Goal: Find specific page/section: Find specific page/section

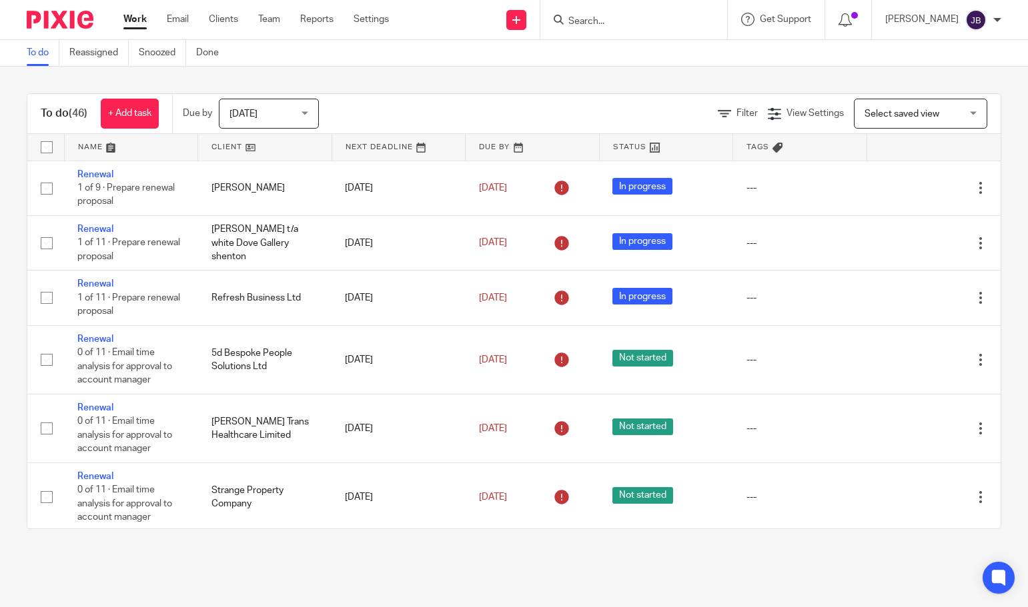
click at [76, 20] on img at bounding box center [60, 20] width 67 height 18
click at [609, 19] on input "Search" at bounding box center [627, 22] width 120 height 12
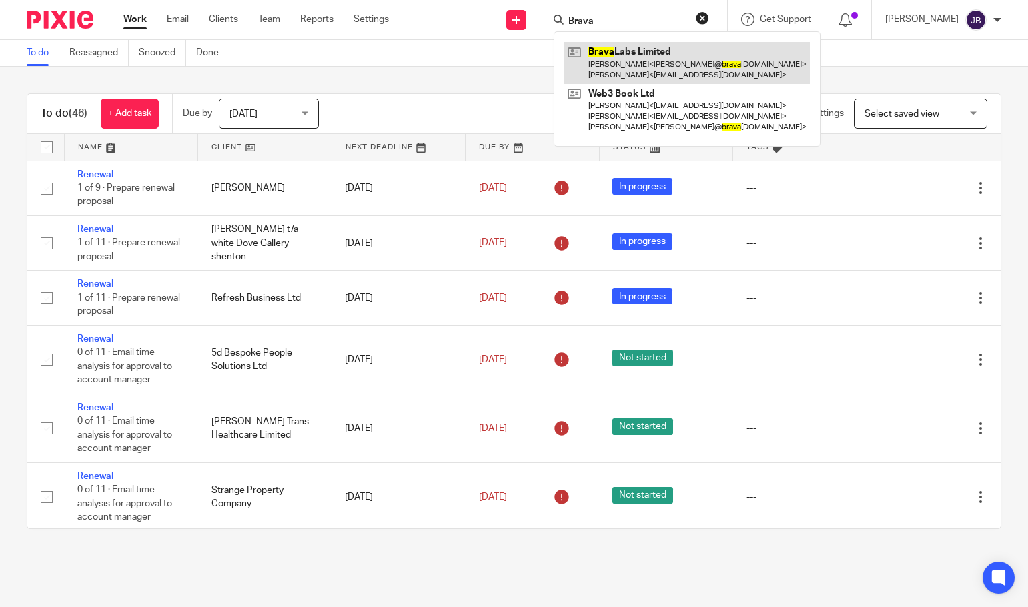
type input "Brava"
click at [659, 65] on link at bounding box center [686, 62] width 245 height 41
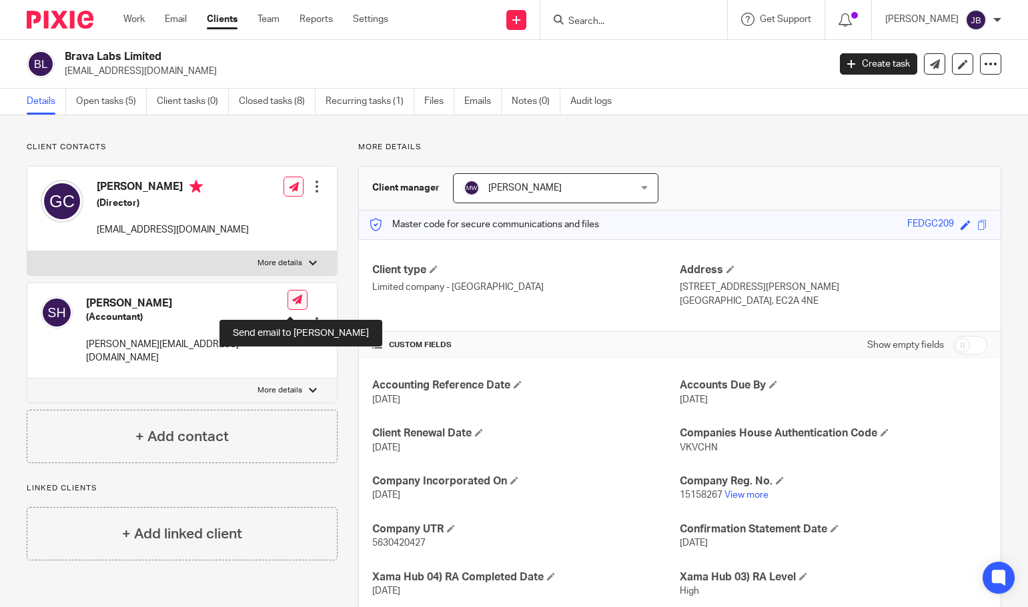
click at [292, 305] on icon at bounding box center [297, 300] width 10 height 10
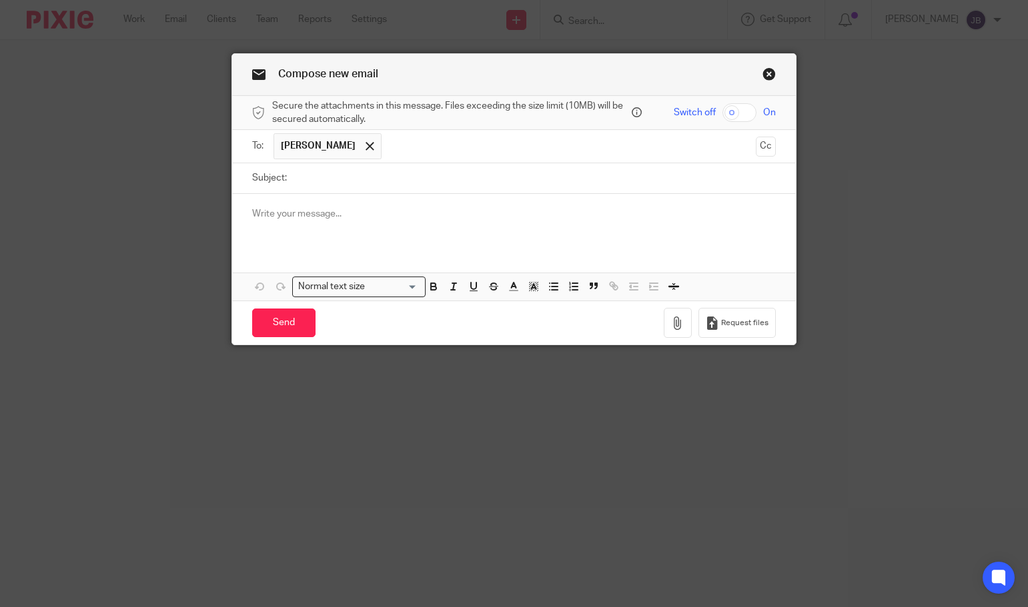
click at [327, 183] on input "Subject:" at bounding box center [534, 178] width 483 height 30
type input "Monthly Payroll reports"
click at [323, 219] on p at bounding box center [514, 213] width 524 height 13
click at [678, 329] on icon "button" at bounding box center [677, 323] width 13 height 13
click at [746, 113] on input "checkbox" at bounding box center [739, 112] width 34 height 19
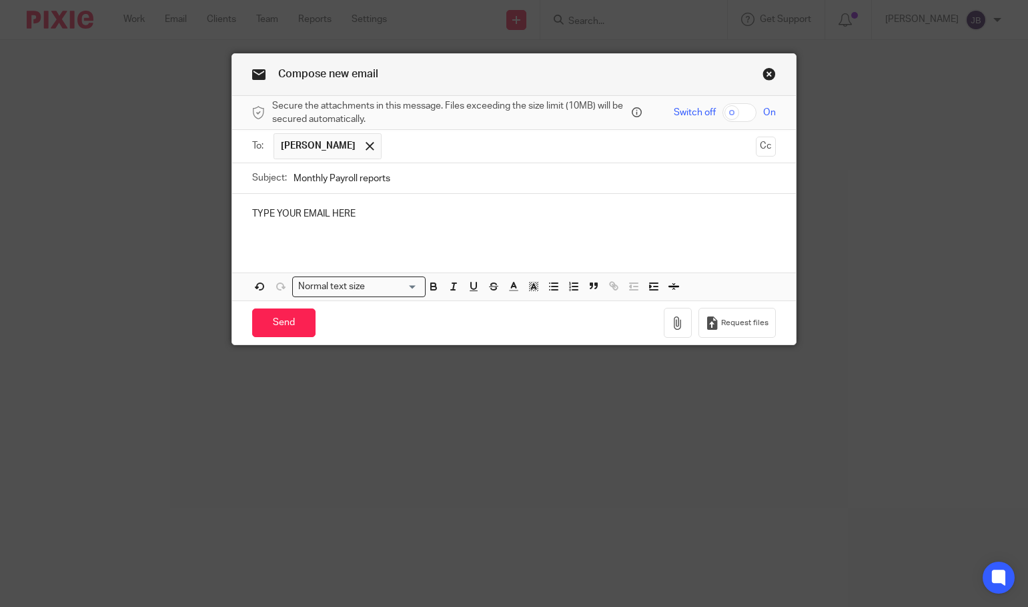
checkbox input "true"
click at [396, 333] on div "Send You have unsaved changes Request files" at bounding box center [514, 323] width 564 height 44
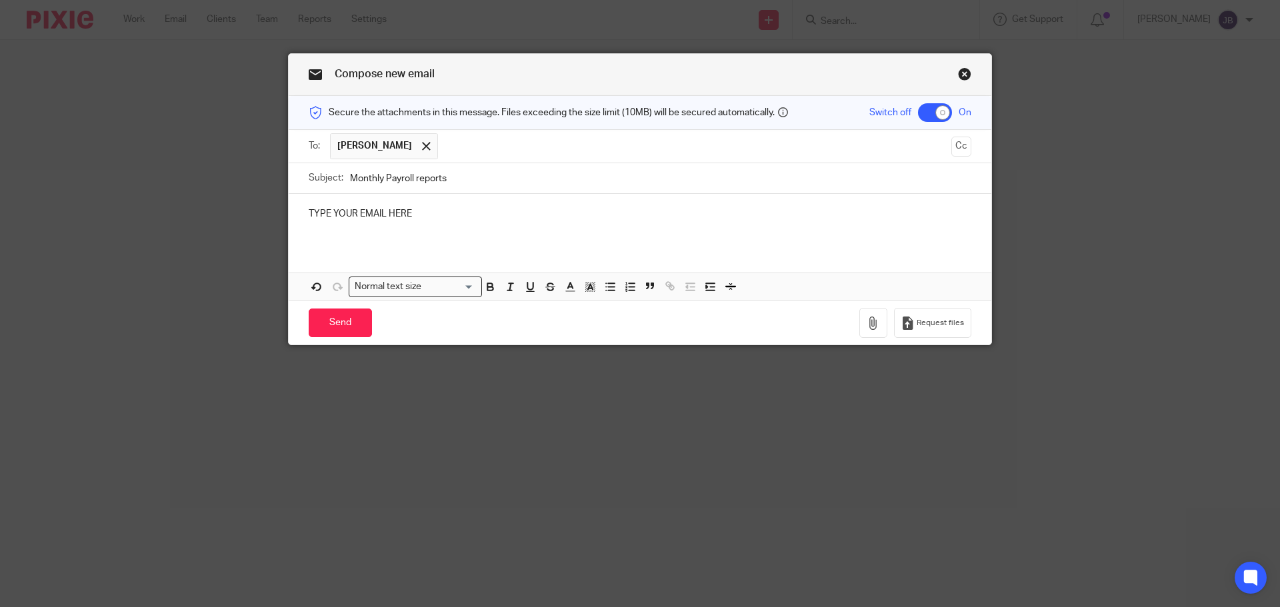
click at [958, 73] on link "Close this dialog window" at bounding box center [964, 76] width 13 height 18
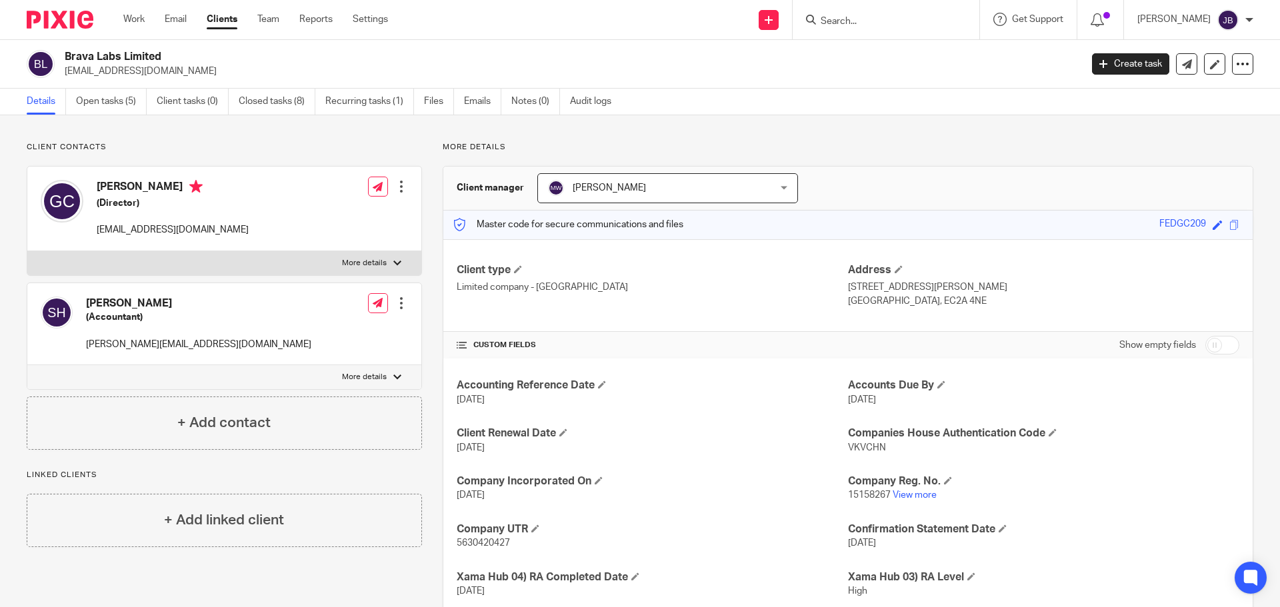
drag, startPoint x: 129, startPoint y: 18, endPoint x: 145, endPoint y: 45, distance: 31.5
click at [130, 17] on link "Work" at bounding box center [133, 19] width 21 height 13
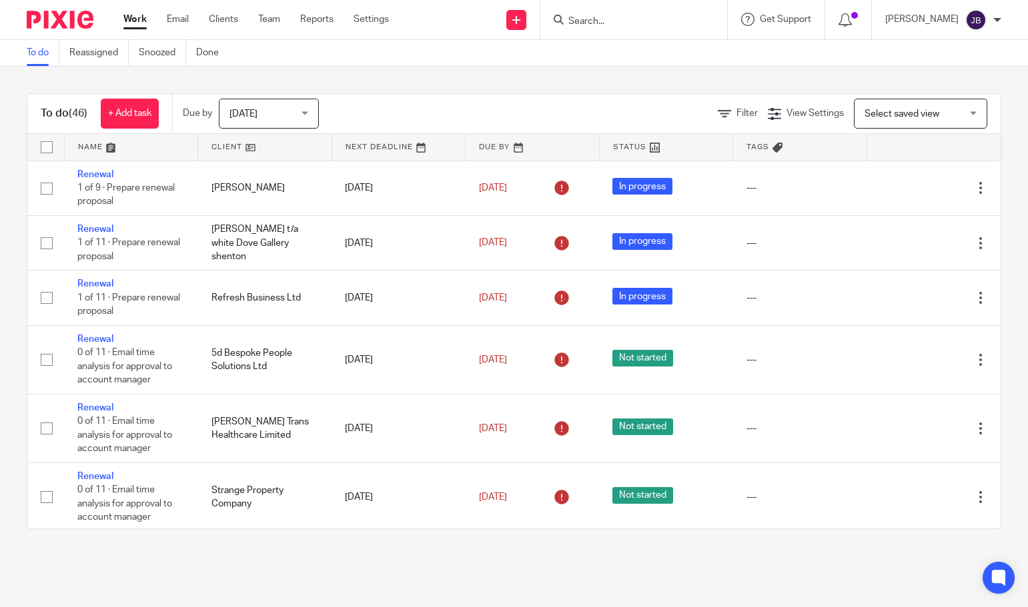
click at [657, 23] on input "Search" at bounding box center [627, 22] width 120 height 12
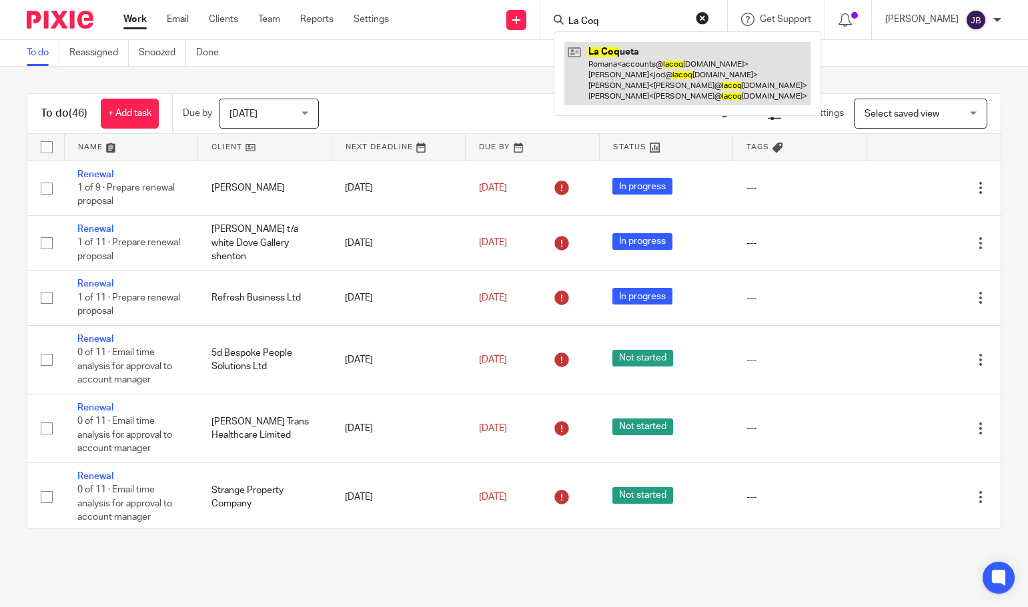
type input "La Coq"
click at [617, 62] on link at bounding box center [687, 73] width 246 height 63
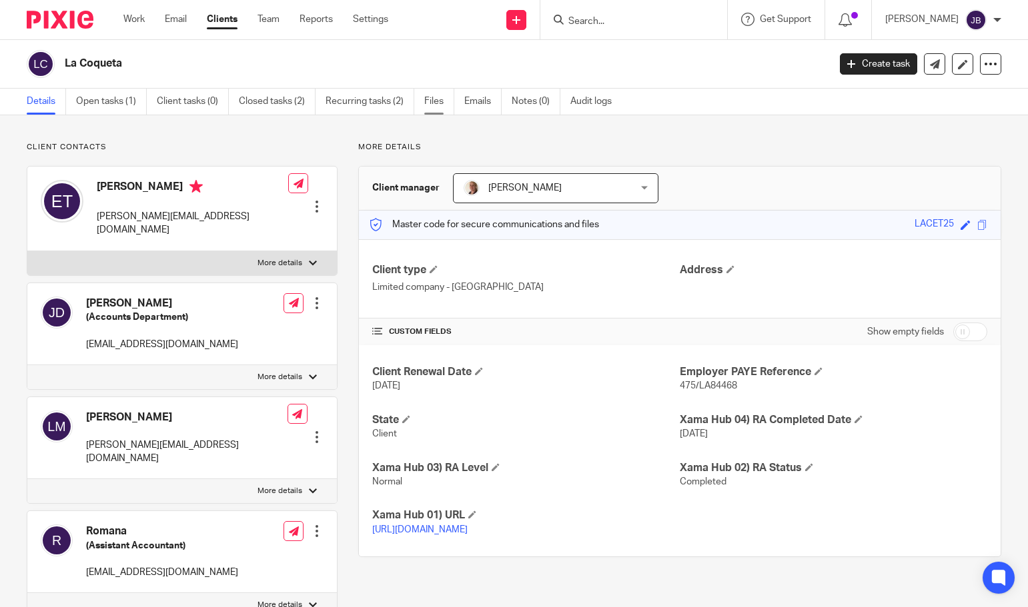
click at [432, 101] on link "Files" at bounding box center [439, 102] width 30 height 26
click at [434, 100] on link "Files" at bounding box center [439, 102] width 30 height 26
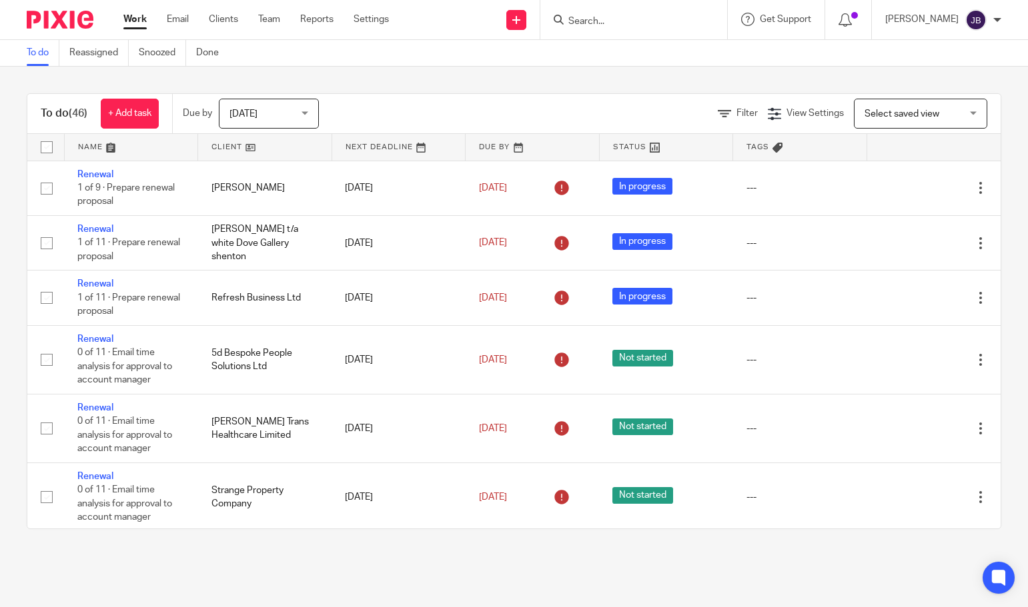
click at [655, 9] on div at bounding box center [633, 19] width 187 height 39
click at [615, 21] on input "Search" at bounding box center [627, 22] width 120 height 12
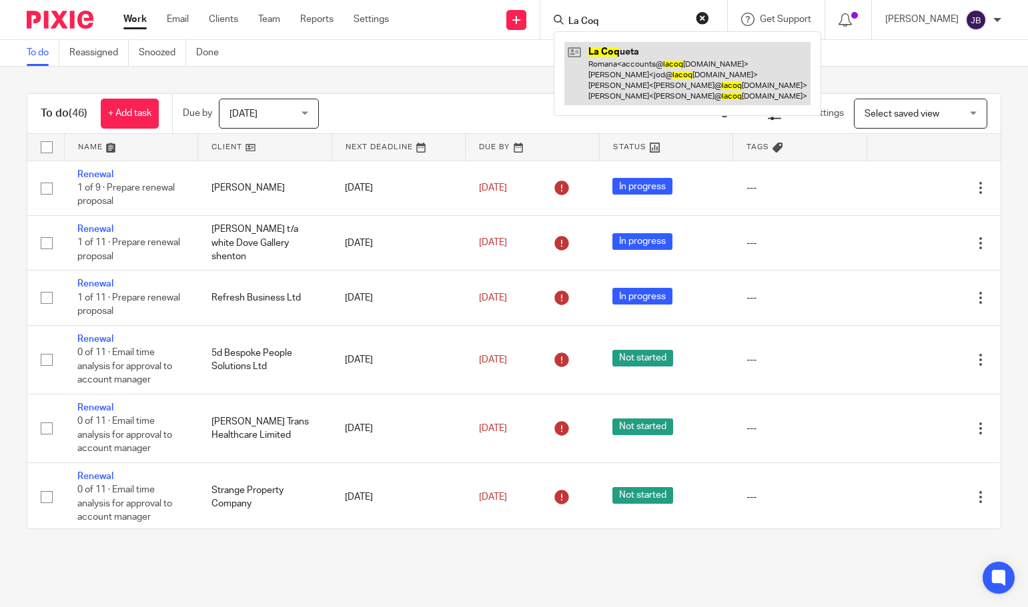
type input "La Coq"
click at [630, 63] on link at bounding box center [687, 73] width 246 height 63
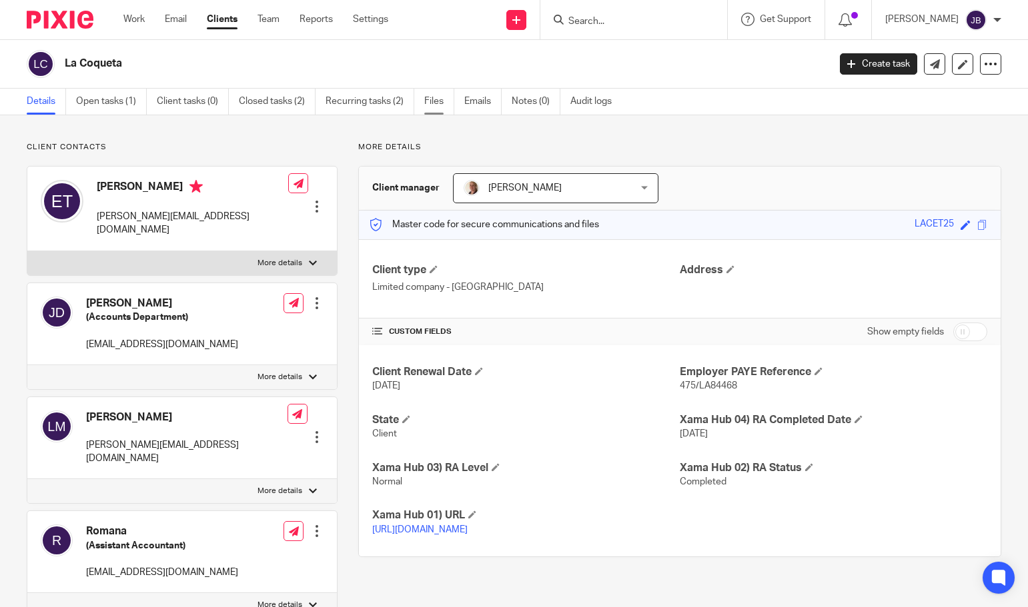
click at [437, 101] on link "Files" at bounding box center [439, 102] width 30 height 26
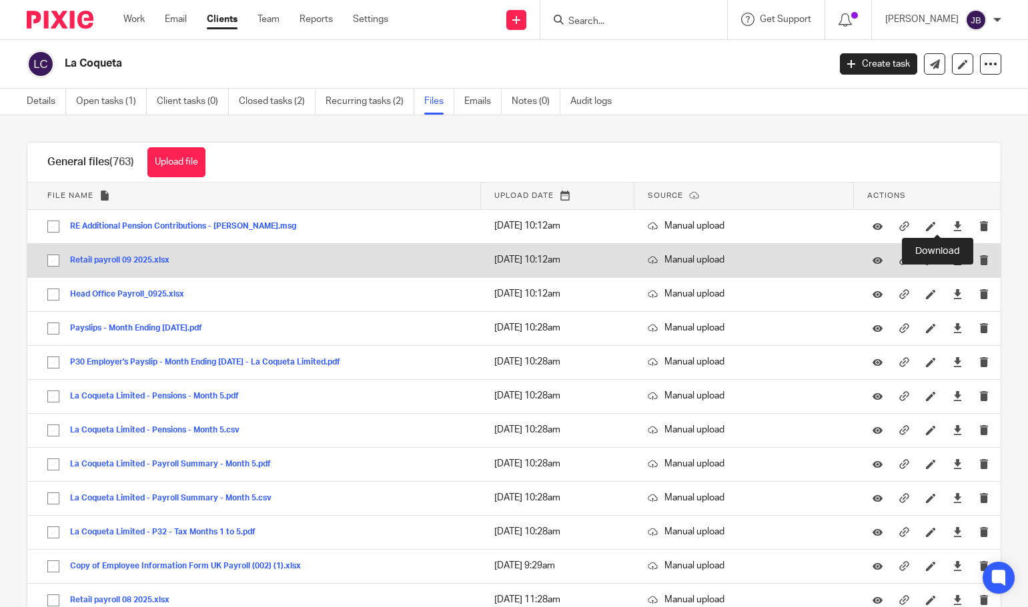
drag, startPoint x: 938, startPoint y: 225, endPoint x: 938, endPoint y: 265, distance: 39.3
click at [952, 225] on icon at bounding box center [957, 226] width 10 height 10
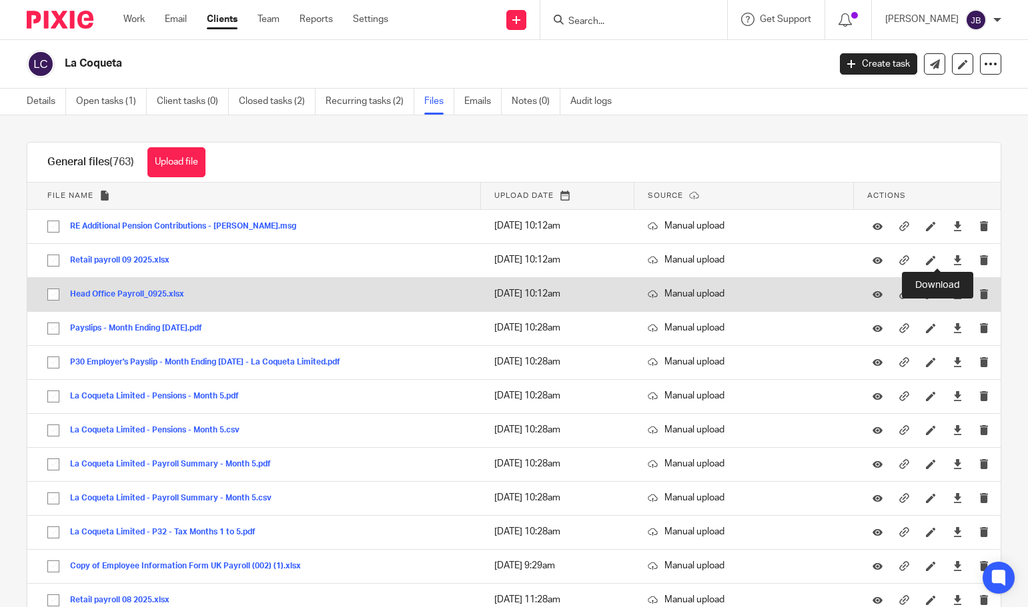
drag, startPoint x: 936, startPoint y: 261, endPoint x: 944, endPoint y: 305, distance: 45.3
click at [952, 261] on icon at bounding box center [957, 260] width 10 height 10
drag, startPoint x: 935, startPoint y: 294, endPoint x: 1026, endPoint y: 455, distance: 184.9
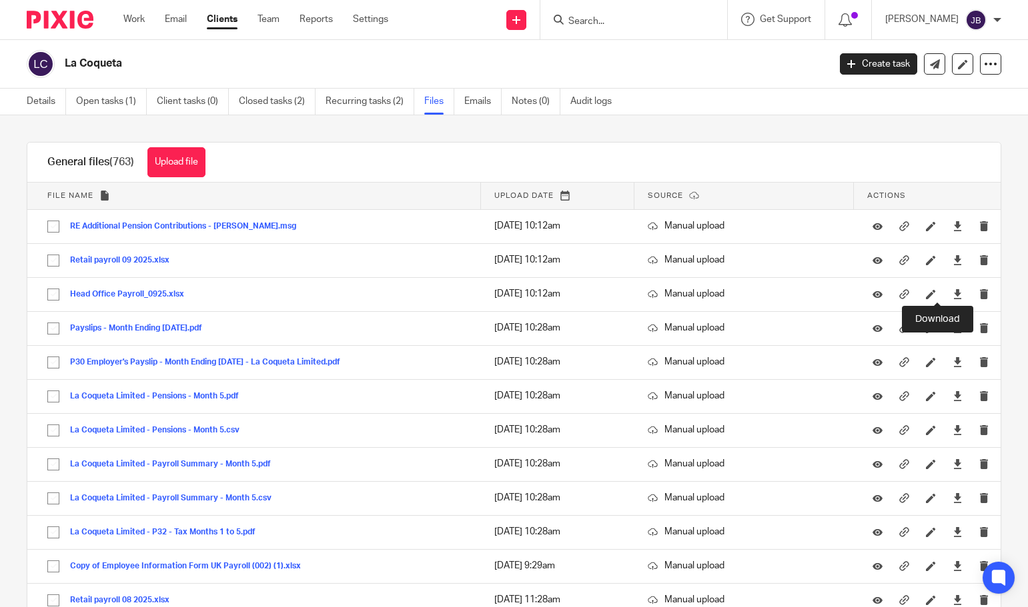
click at [952, 294] on icon at bounding box center [957, 294] width 10 height 10
